Goal: Task Accomplishment & Management: Manage account settings

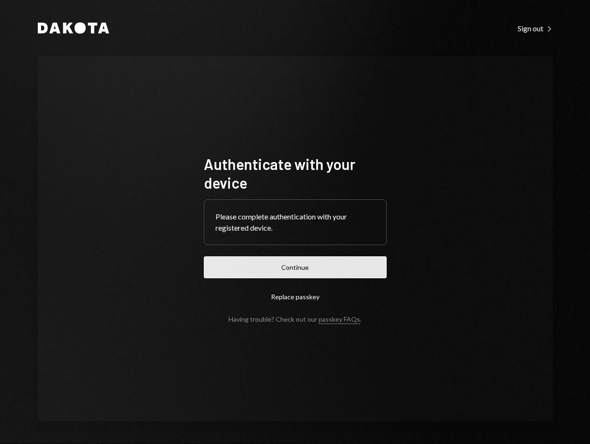
click at [340, 265] on button "Continue" at bounding box center [295, 267] width 183 height 22
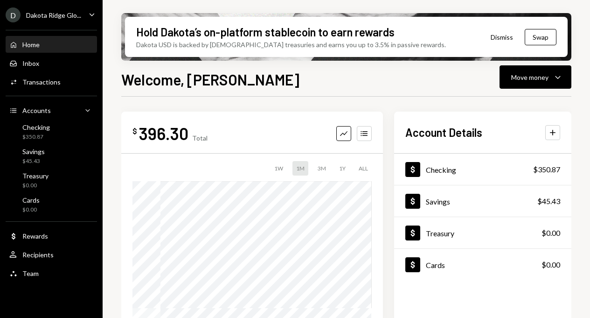
click at [92, 16] on icon "Caret Down" at bounding box center [92, 14] width 10 height 10
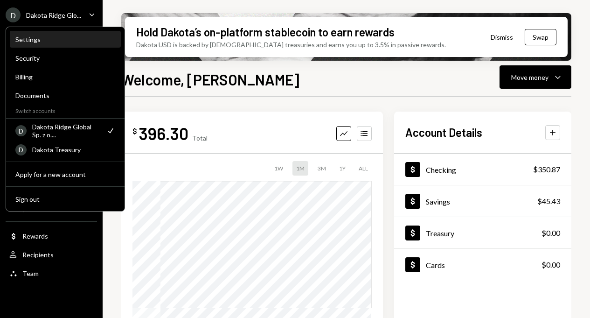
click at [71, 43] on div "Settings" at bounding box center [65, 39] width 100 height 8
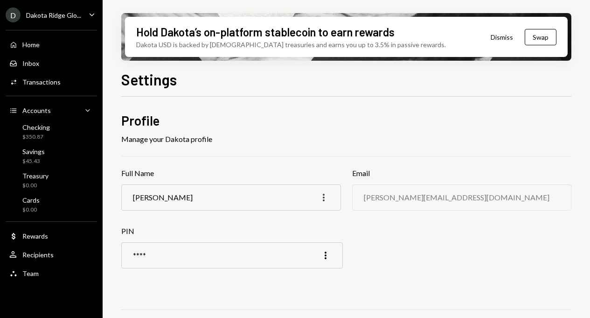
click at [323, 195] on icon "More" at bounding box center [323, 197] width 11 height 11
click at [40, 273] on div "Team Team" at bounding box center [51, 273] width 84 height 8
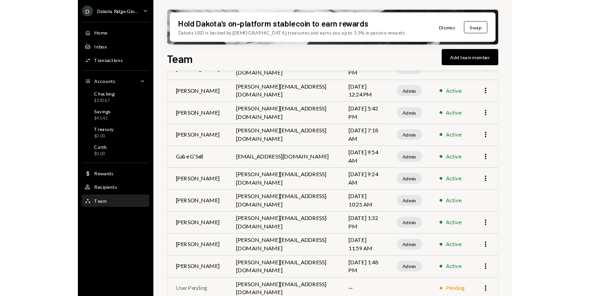
scroll to position [127, 0]
